Goal: Find specific page/section: Find specific page/section

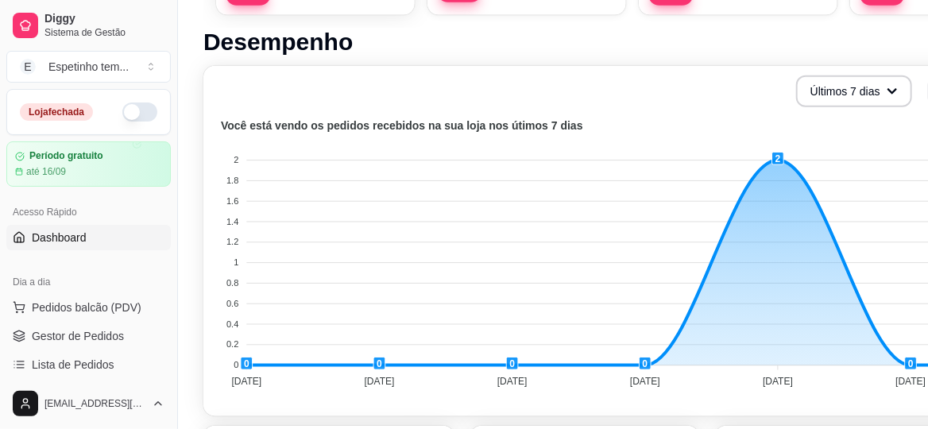
scroll to position [396, 0]
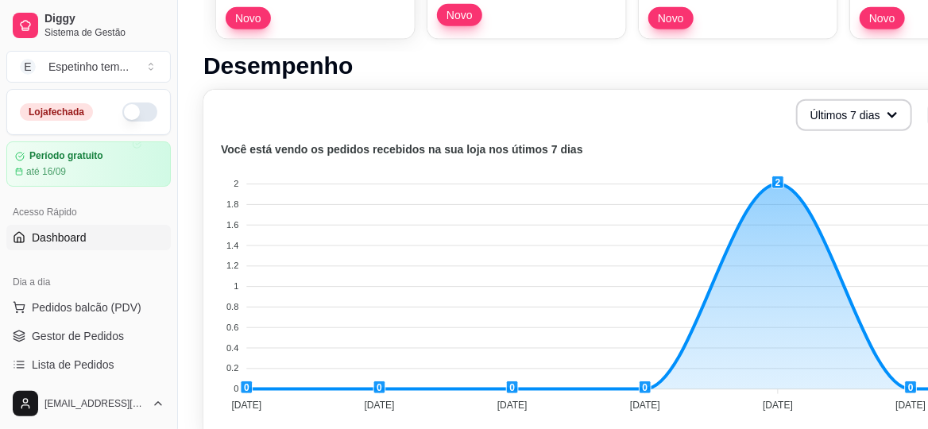
click at [126, 106] on button "button" at bounding box center [139, 111] width 35 height 19
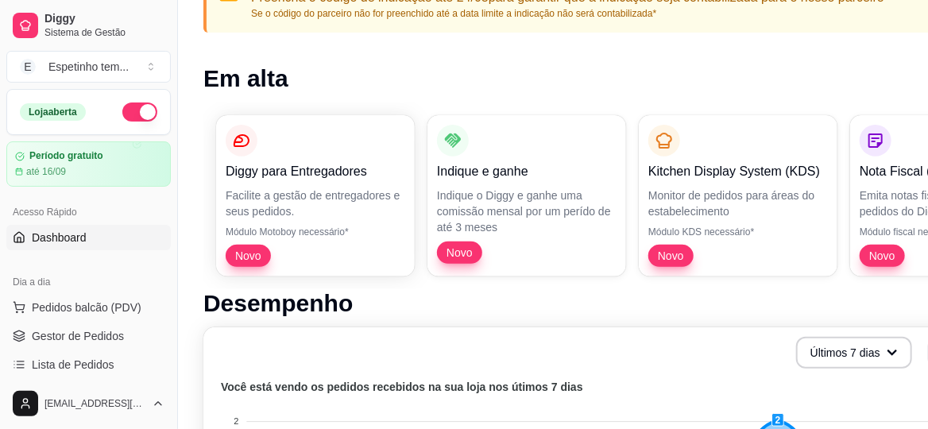
scroll to position [238, 0]
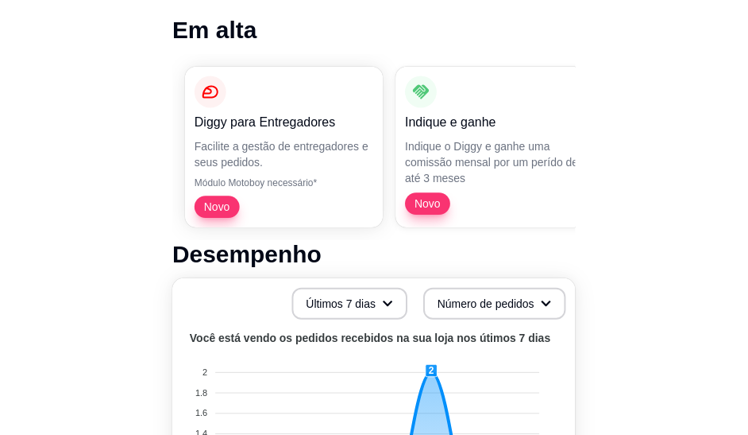
scroll to position [556, 0]
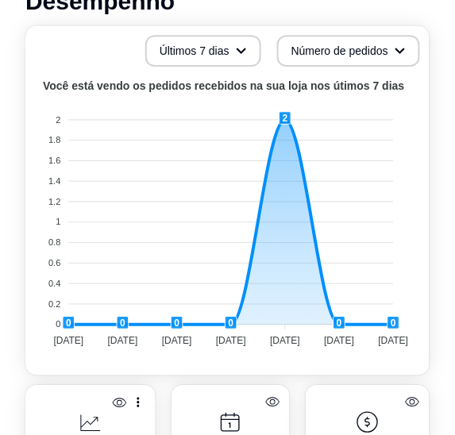
drag, startPoint x: 18, startPoint y: 396, endPoint x: 176, endPoint y: 389, distance: 158.3
click at [176, 389] on div "Você foi indicado por um parceiro? Preencha o código de indicação até 24/08 par…" at bounding box center [227, 428] width 455 height 1709
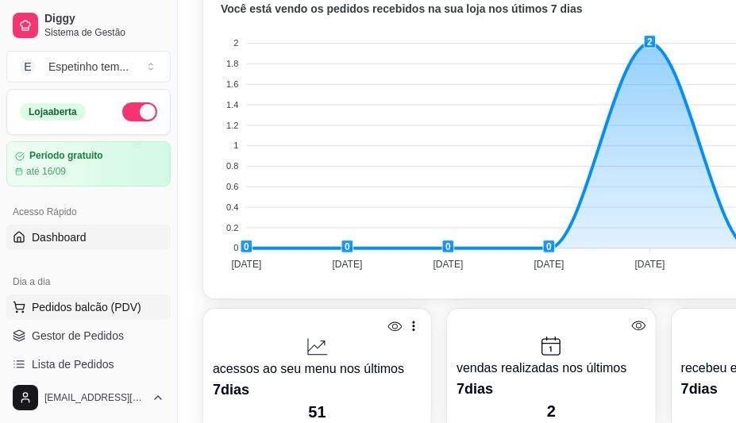
click at [103, 300] on span "Pedidos balcão (PDV)" at bounding box center [87, 308] width 110 height 16
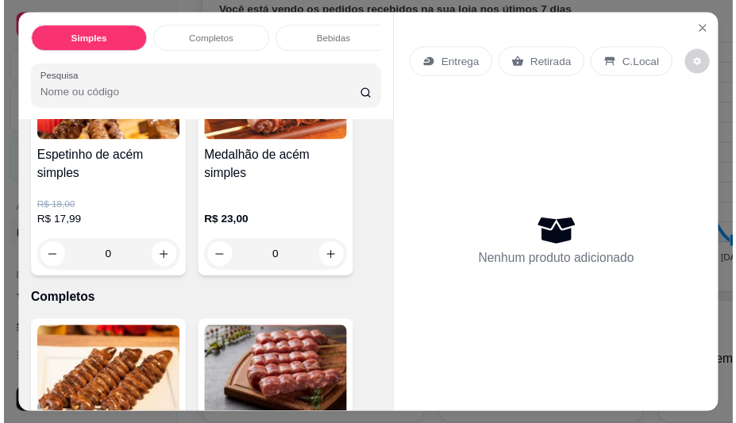
scroll to position [1112, 0]
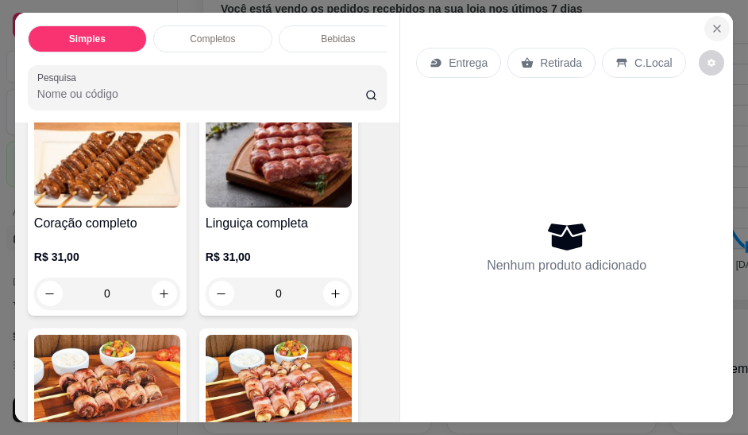
click at [466, 25] on icon "Close" at bounding box center [717, 28] width 13 height 13
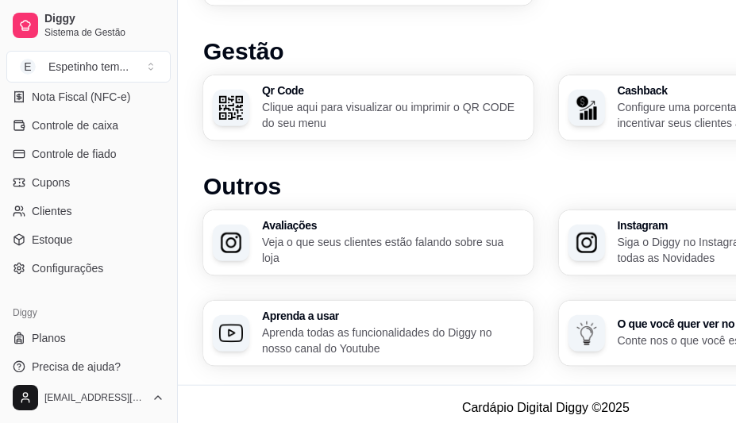
scroll to position [1127, 0]
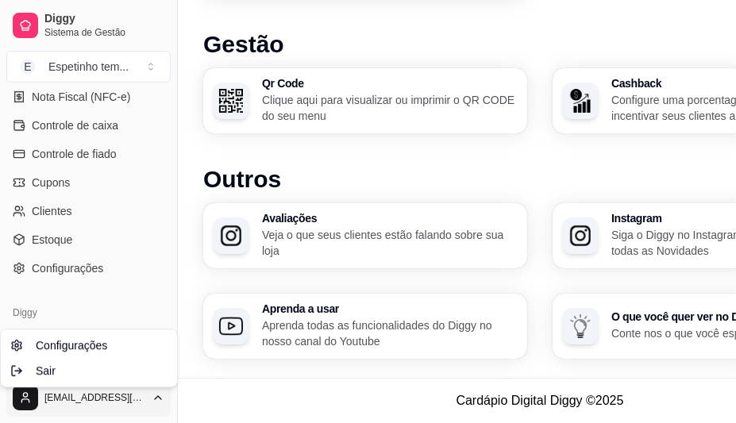
scroll to position [1115, 0]
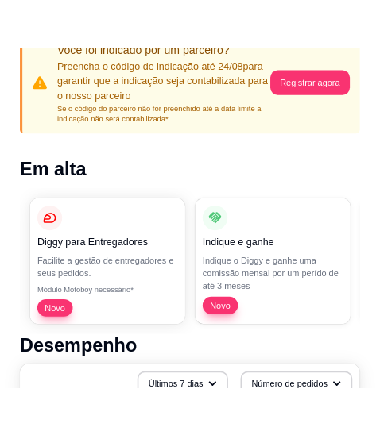
scroll to position [130, 0]
